Goal: Task Accomplishment & Management: Use online tool/utility

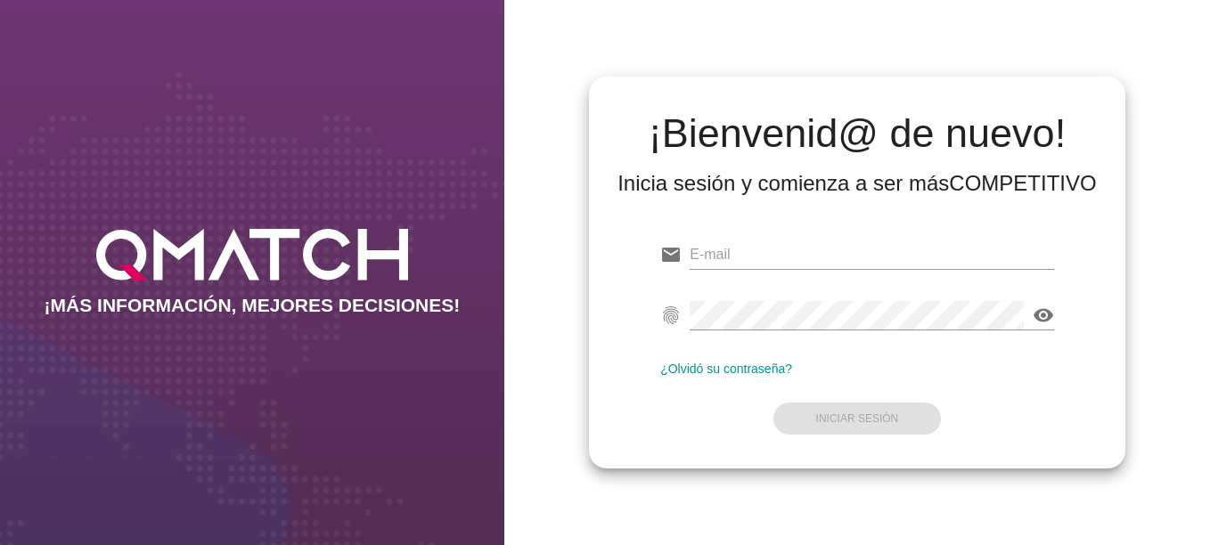
type input "[EMAIL_ADDRESS][DOMAIN_NAME]"
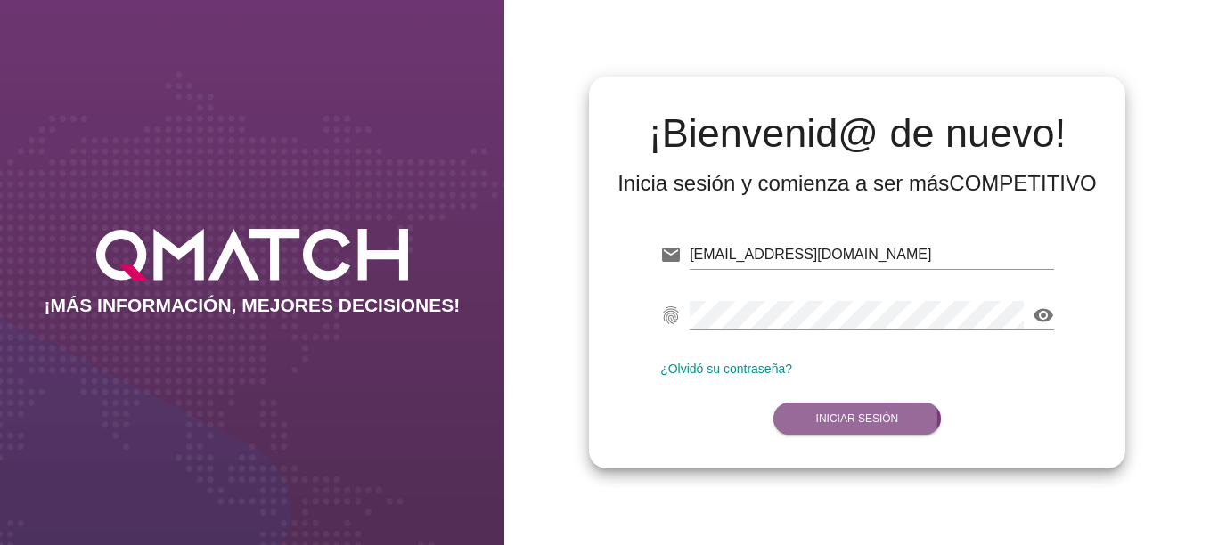
click at [867, 413] on strong "Iniciar Sesión" at bounding box center [857, 418] width 83 height 12
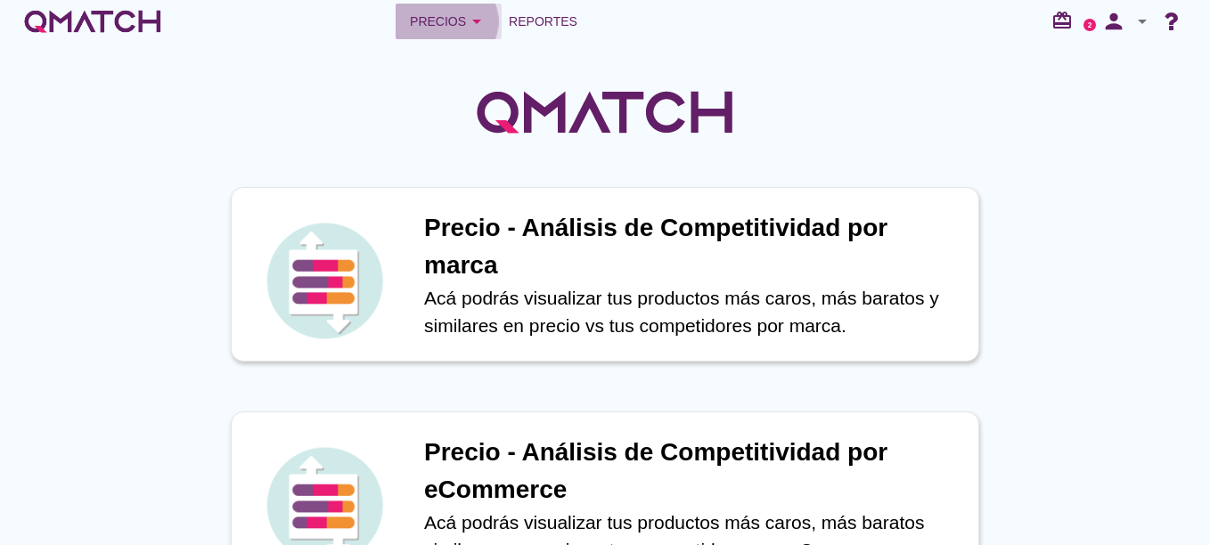
click at [475, 21] on icon "arrow_drop_down" at bounding box center [476, 21] width 21 height 21
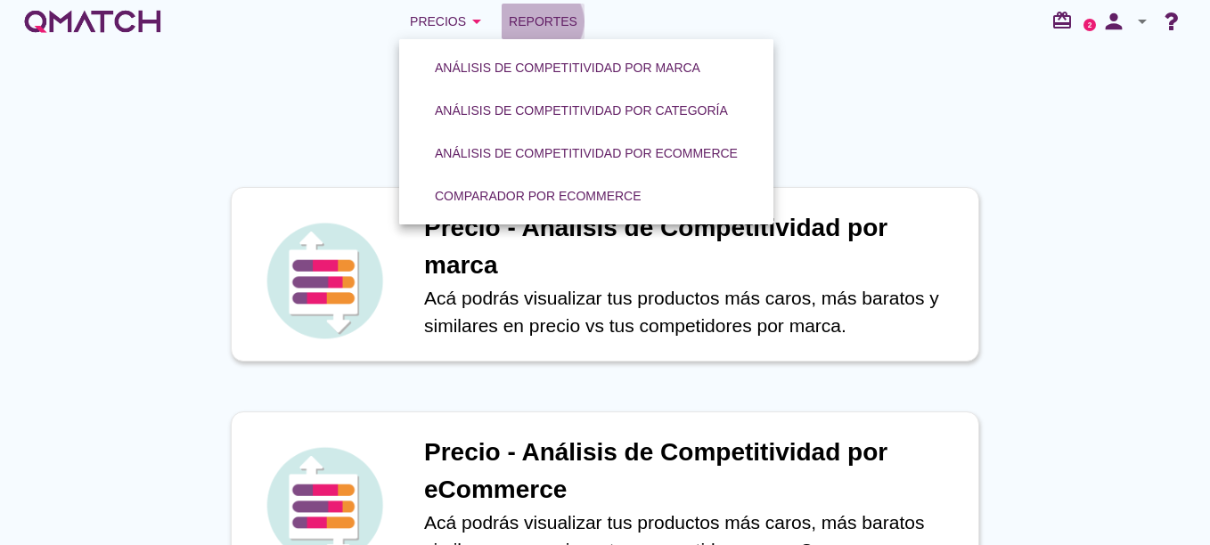
click at [539, 20] on span "Reportes" at bounding box center [543, 21] width 69 height 21
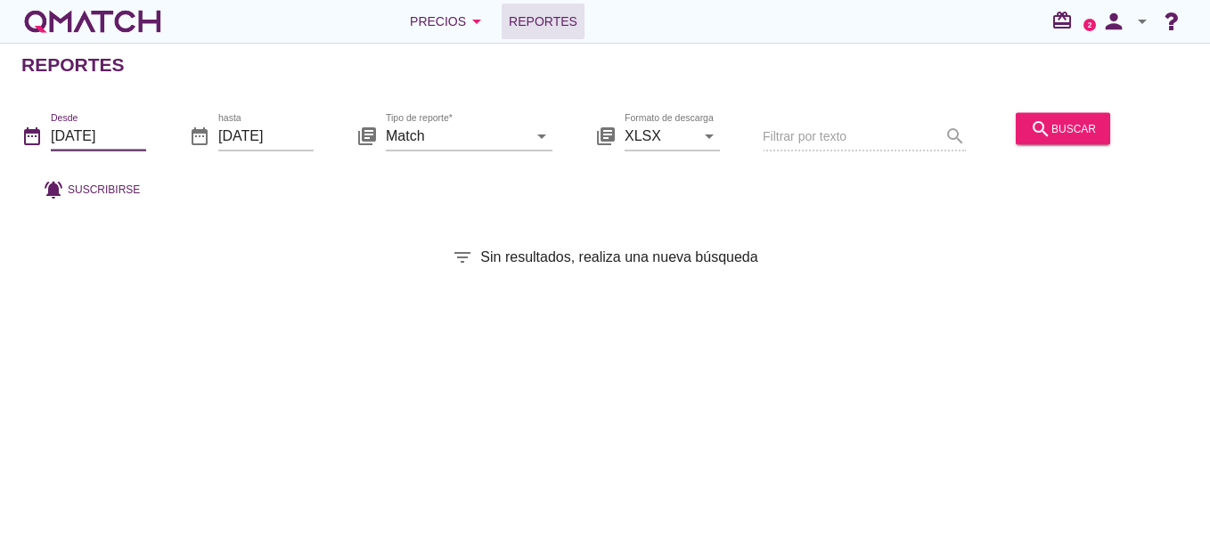
click at [63, 136] on input "[DATE]" at bounding box center [98, 135] width 95 height 29
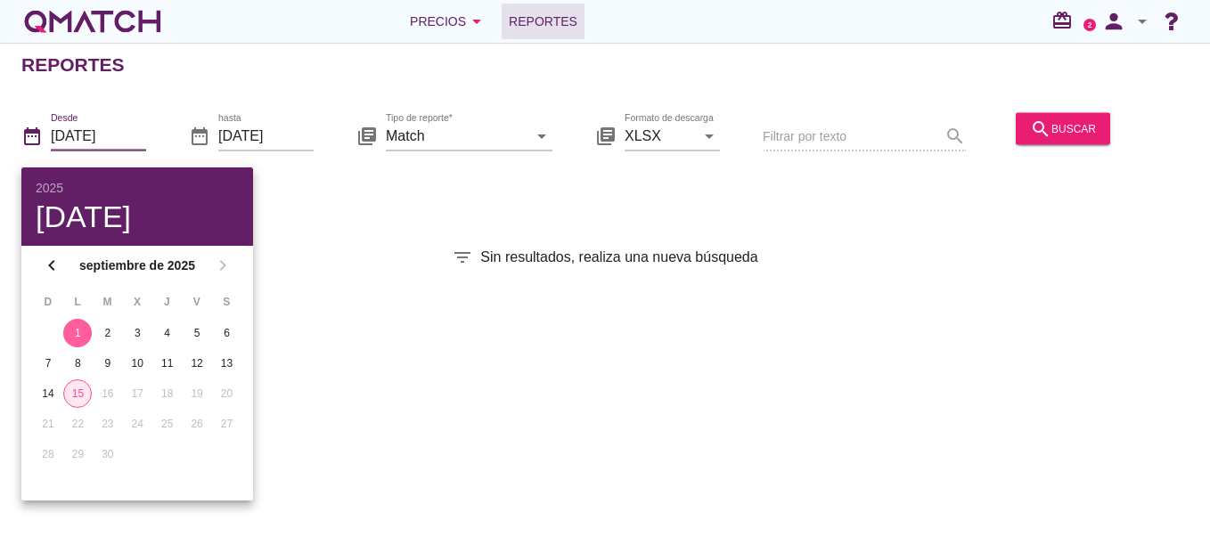
click at [72, 395] on div "15" at bounding box center [77, 394] width 27 height 16
type input "[DATE]"
click at [846, 224] on div "Reportes date_range Desde [DATE] date_range hasta [DATE] library_books Tipo de …" at bounding box center [605, 294] width 1210 height 502
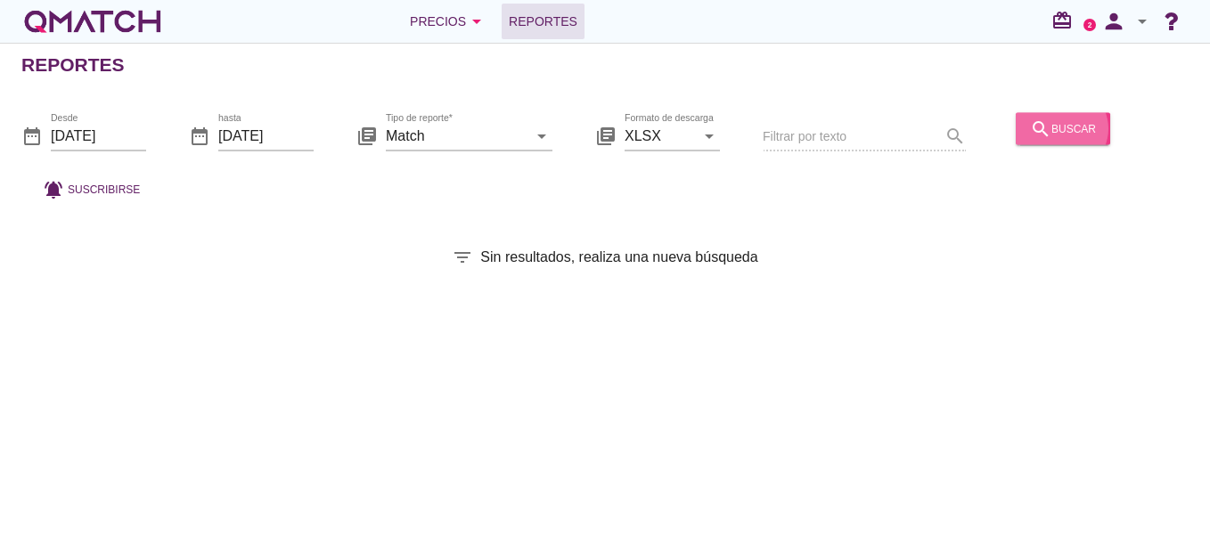
click at [1065, 138] on div "search buscar" at bounding box center [1063, 128] width 66 height 21
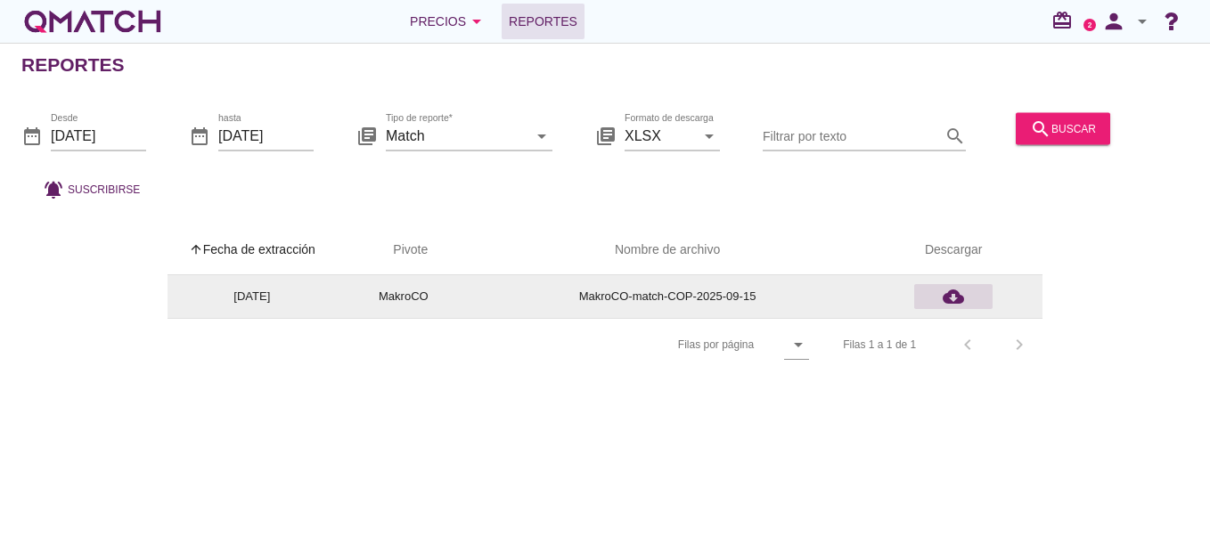
click at [950, 298] on icon "cloud_download" at bounding box center [952, 296] width 21 height 21
